Goal: Information Seeking & Learning: Learn about a topic

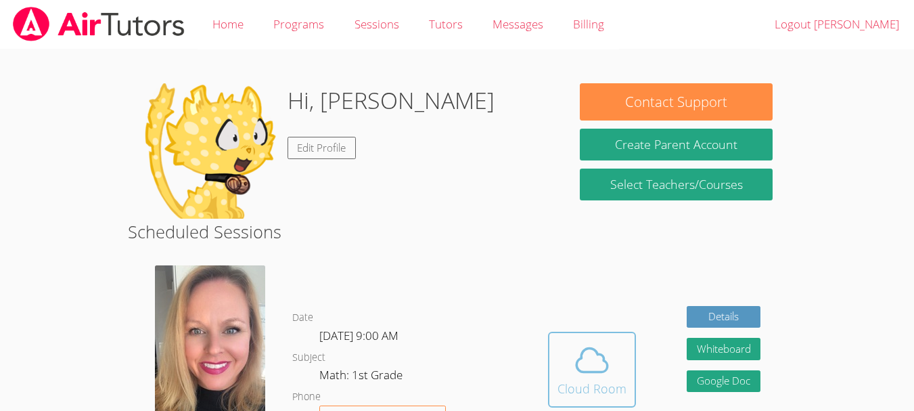
click at [590, 361] on icon at bounding box center [592, 360] width 38 height 38
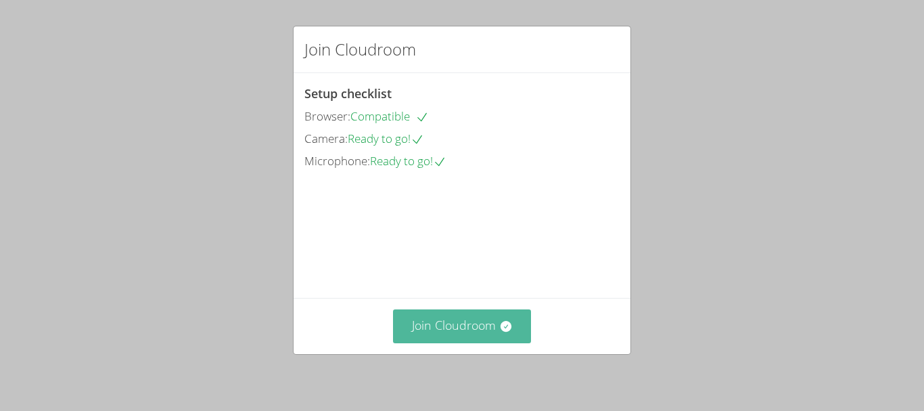
click at [492, 326] on button "Join Cloudroom" at bounding box center [462, 325] width 139 height 33
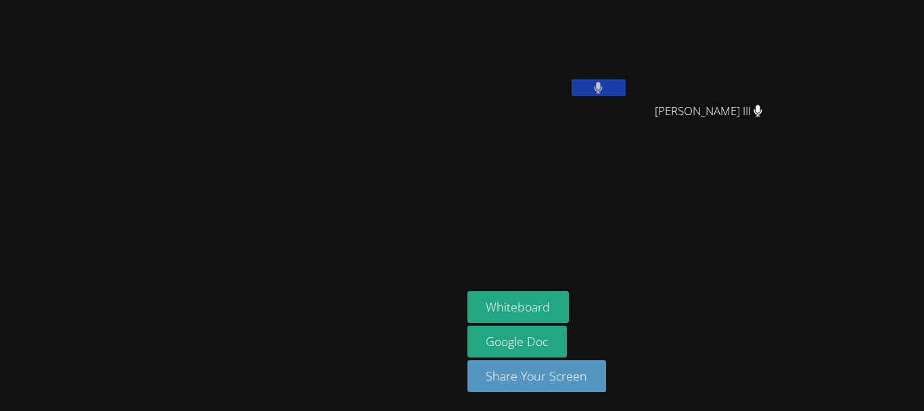
click at [763, 108] on icon at bounding box center [758, 111] width 9 height 12
click at [763, 107] on span "Wayman Kellum III" at bounding box center [709, 111] width 108 height 20
click at [626, 79] on button at bounding box center [599, 87] width 54 height 17
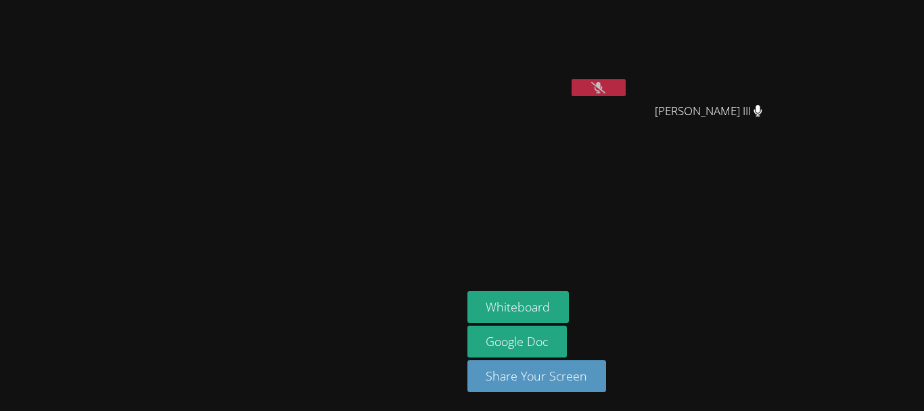
click at [626, 79] on button at bounding box center [599, 87] width 54 height 17
click at [626, 81] on button at bounding box center [599, 87] width 54 height 17
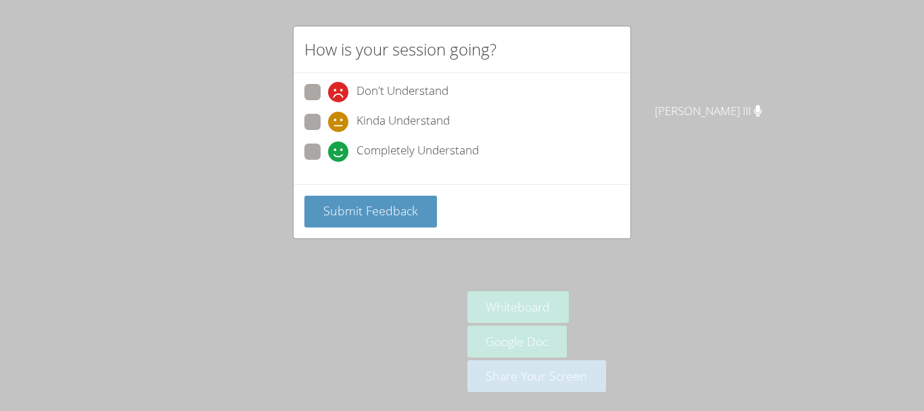
click at [451, 145] on span "Completely Understand" at bounding box center [418, 151] width 122 height 20
click at [340, 145] on input "Completely Understand" at bounding box center [334, 149] width 12 height 12
radio input "true"
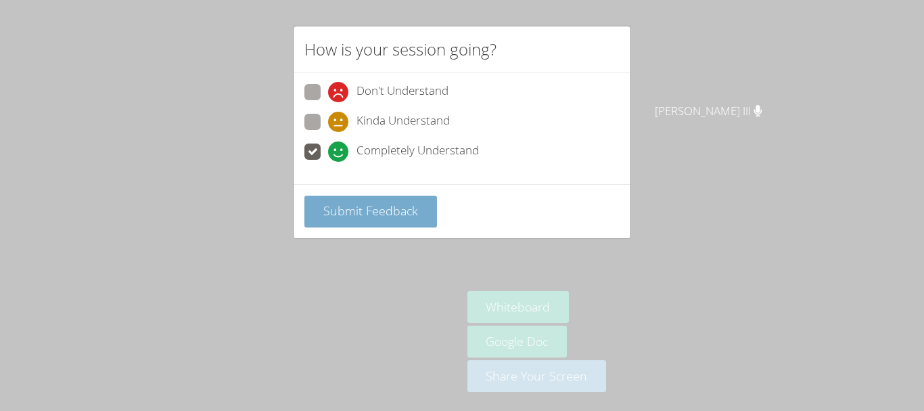
click at [407, 216] on span "Submit Feedback" at bounding box center [370, 210] width 95 height 16
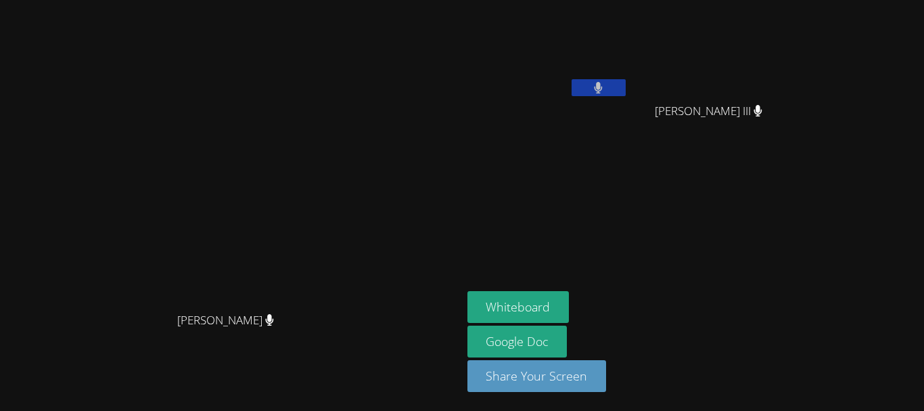
click at [626, 79] on button at bounding box center [599, 87] width 54 height 17
